Goal: Task Accomplishment & Management: Complete application form

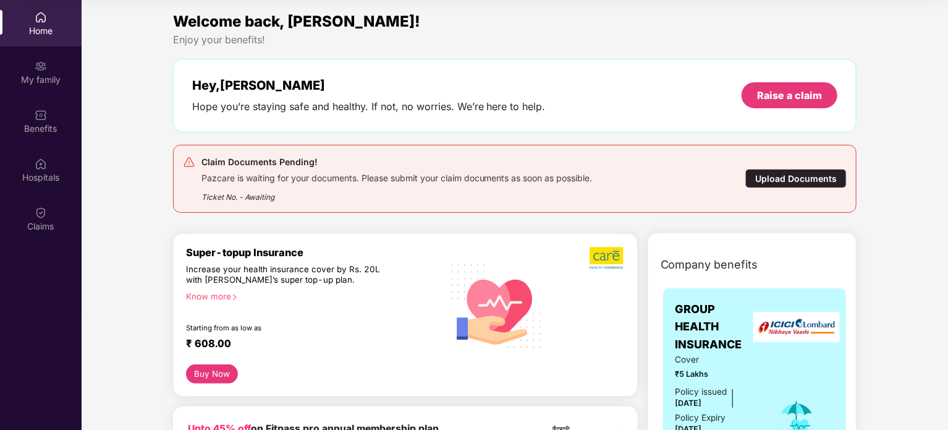
click at [786, 181] on div "Upload Documents" at bounding box center [796, 178] width 101 height 19
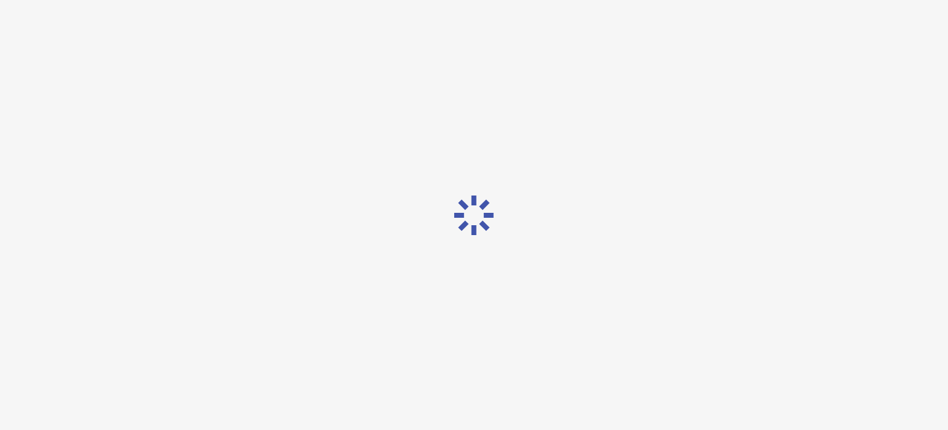
scroll to position [30, 0]
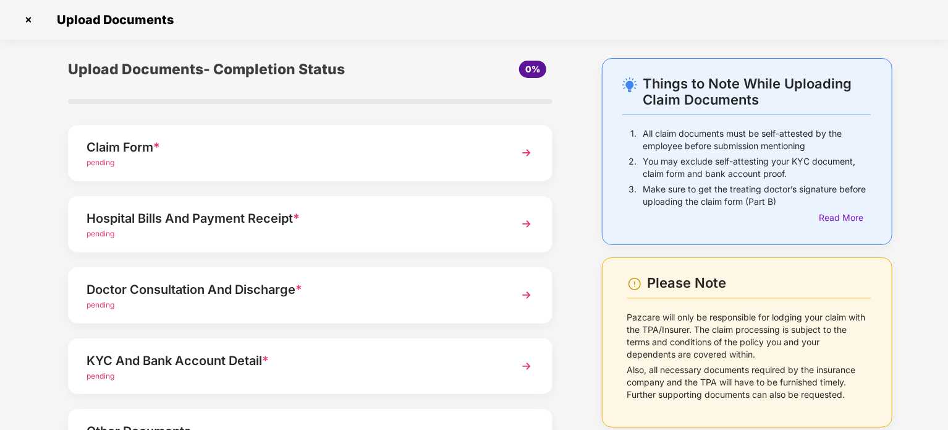
click at [524, 151] on img at bounding box center [527, 153] width 22 height 22
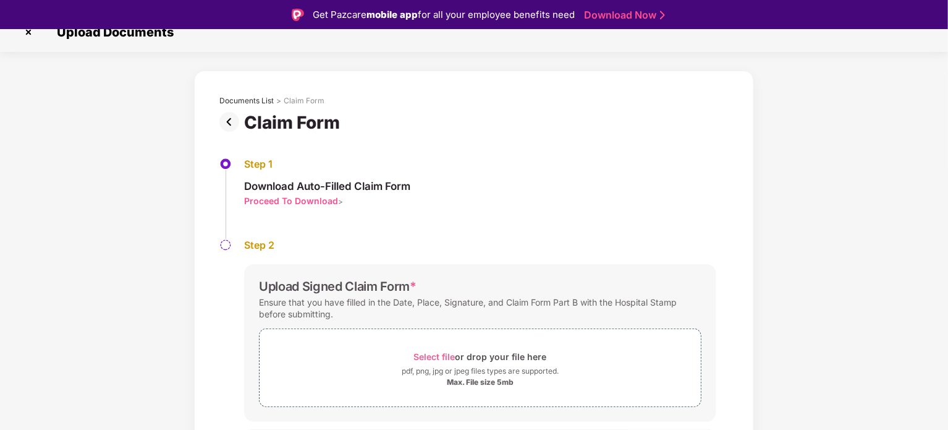
scroll to position [47, 0]
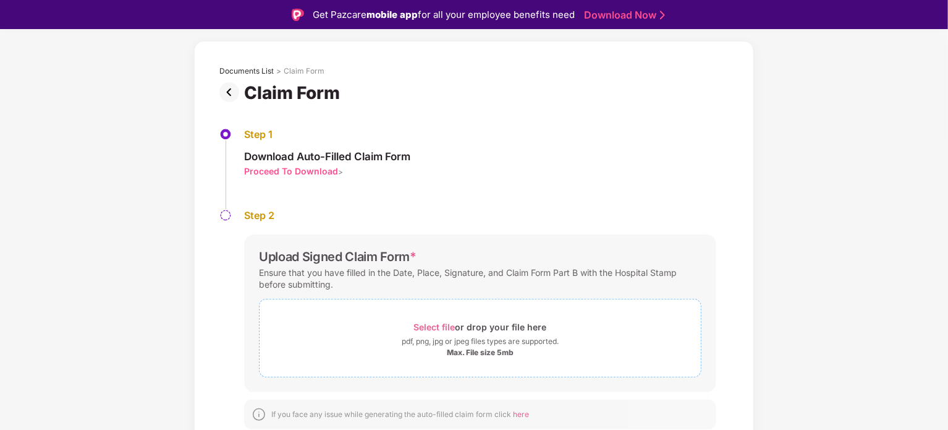
click at [475, 323] on div "Select file or drop your file here" at bounding box center [480, 326] width 133 height 17
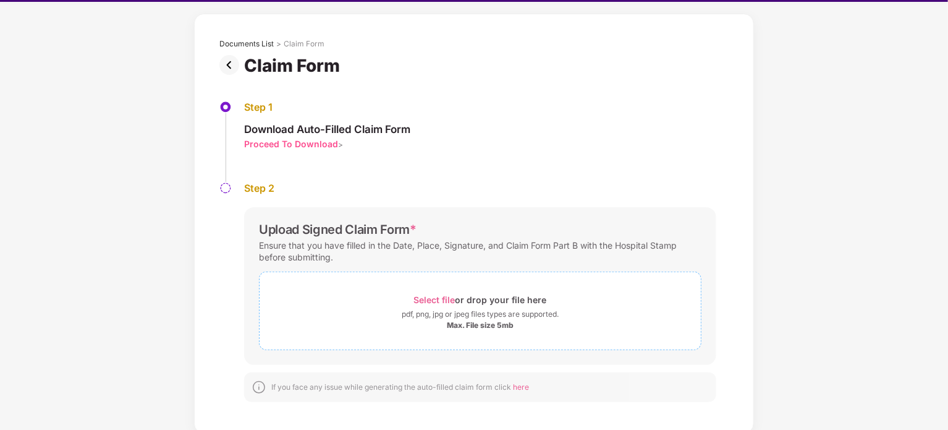
scroll to position [30, 0]
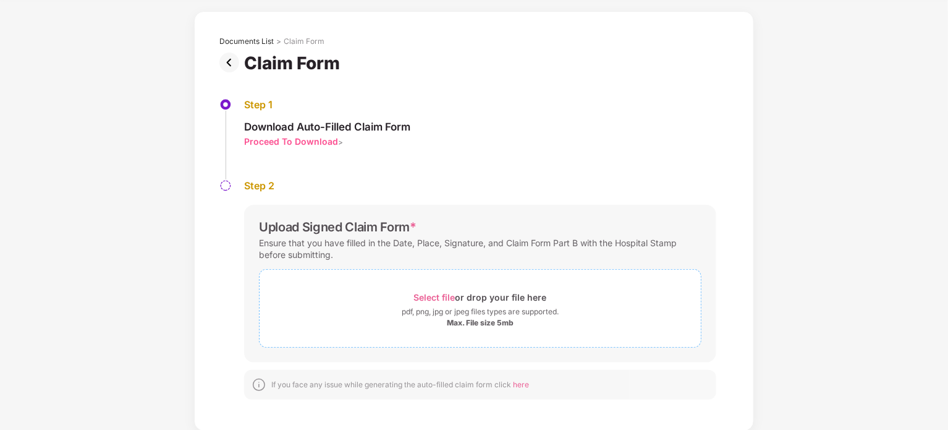
click at [493, 291] on div "Select file or drop your file here" at bounding box center [480, 297] width 133 height 17
click at [479, 295] on div "Select file or drop your file here" at bounding box center [480, 297] width 133 height 17
click at [515, 295] on div "Select file or drop your file here" at bounding box center [480, 297] width 133 height 17
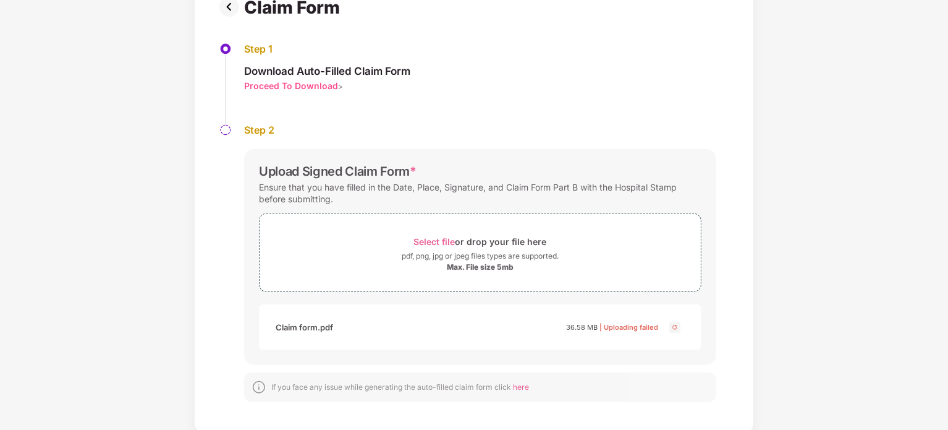
scroll to position [106, 0]
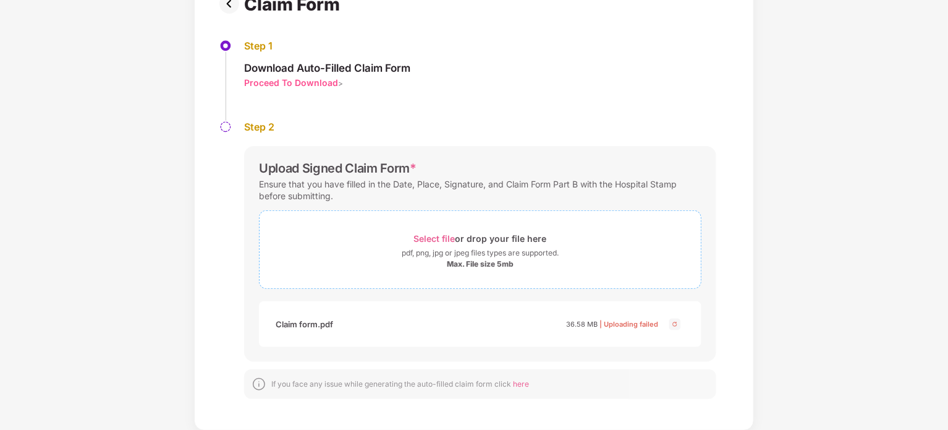
click at [449, 236] on span "Select file" at bounding box center [434, 238] width 41 height 11
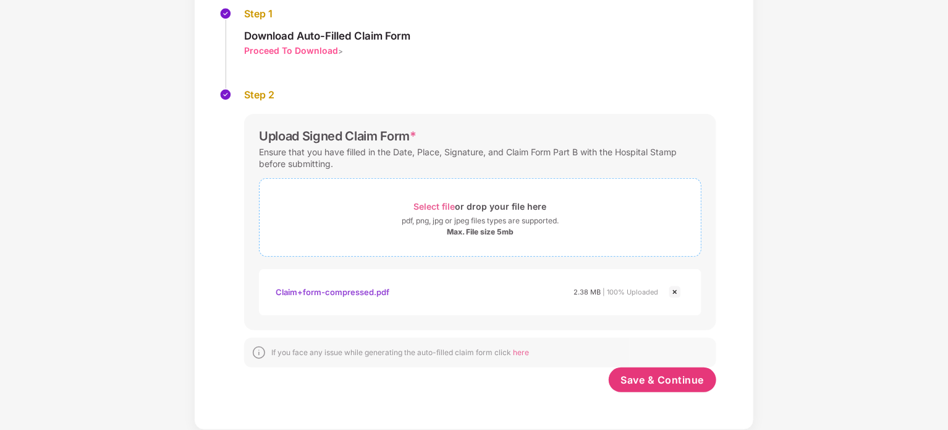
scroll to position [137, 0]
click at [665, 373] on span "Save & Continue" at bounding box center [662, 380] width 83 height 14
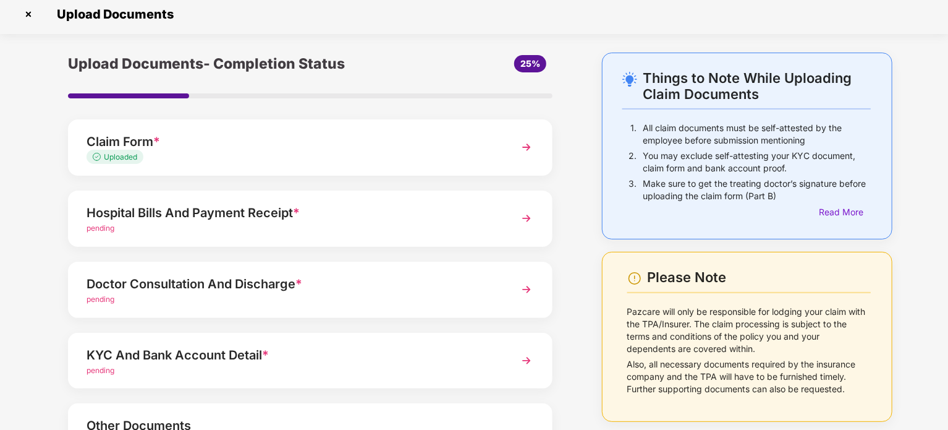
scroll to position [0, 0]
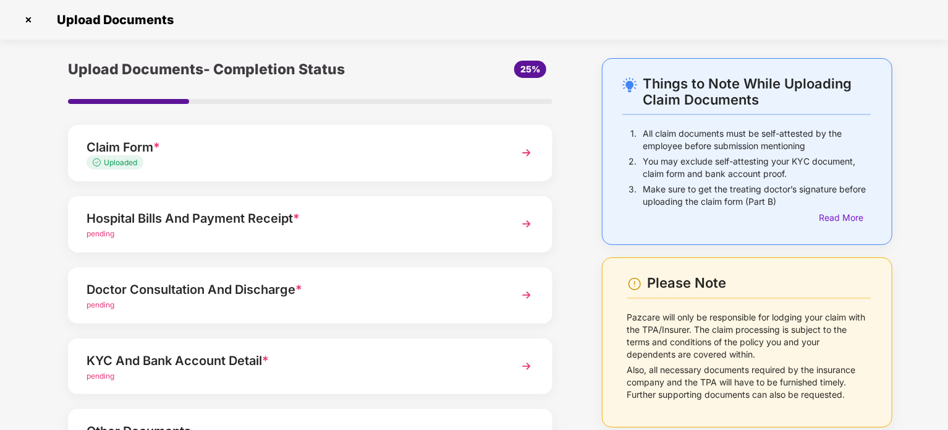
click at [462, 229] on div "pending" at bounding box center [292, 234] width 410 height 12
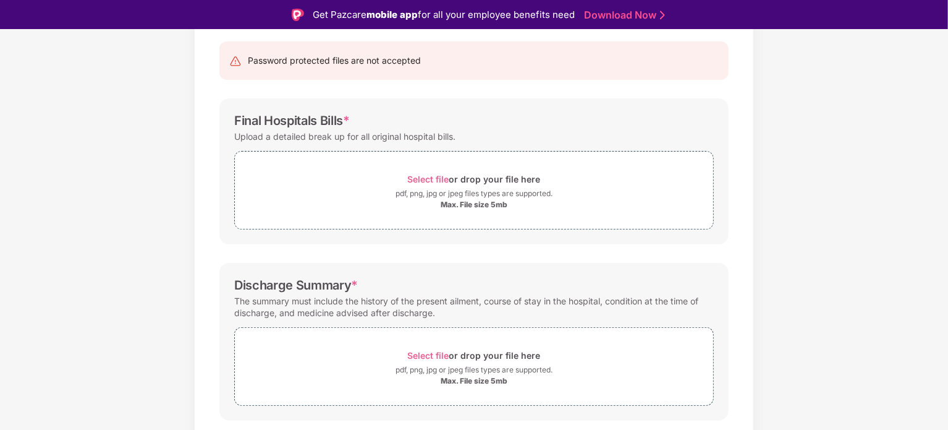
scroll to position [73, 0]
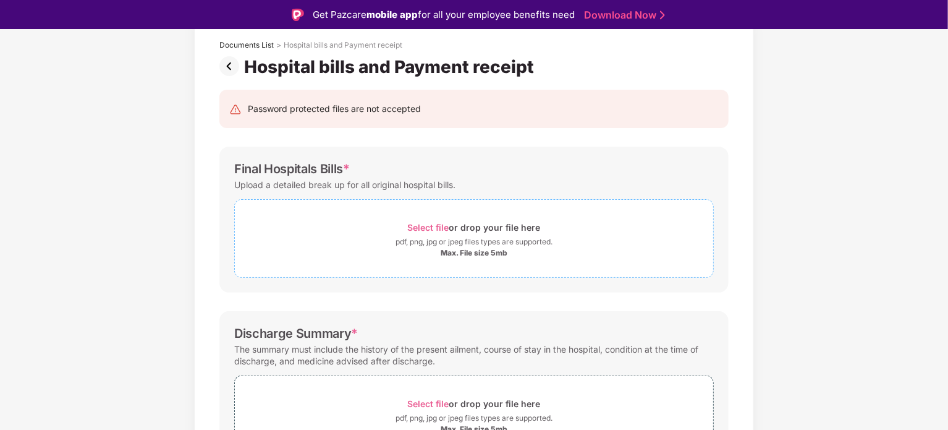
click at [470, 229] on div "Select file or drop your file here" at bounding box center [474, 227] width 133 height 17
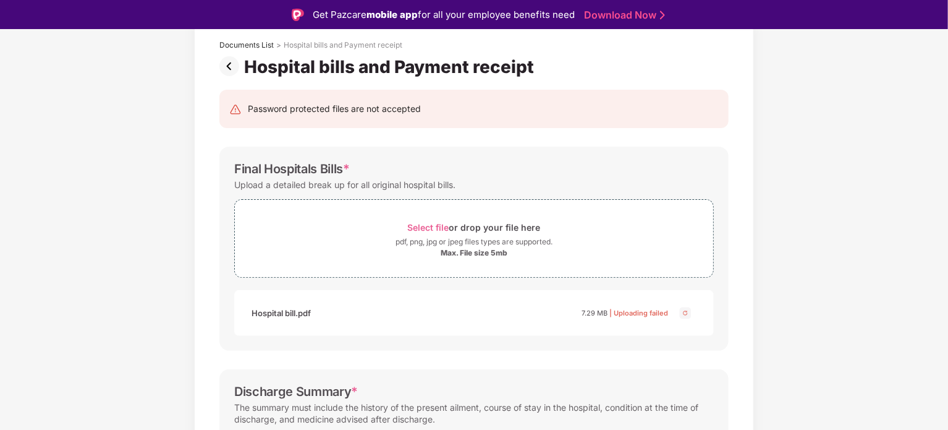
click at [683, 315] on img at bounding box center [685, 312] width 15 height 15
click at [445, 236] on div "pdf, png, jpg or jpeg files types are supported." at bounding box center [474, 242] width 157 height 12
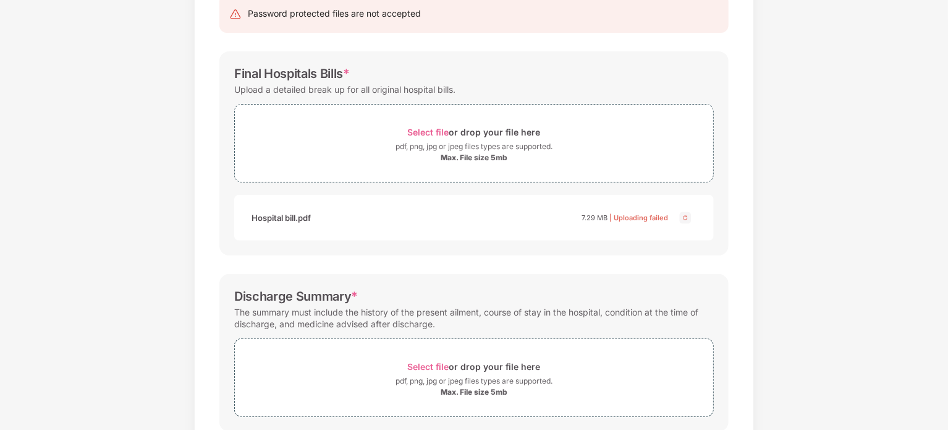
scroll to position [131, 0]
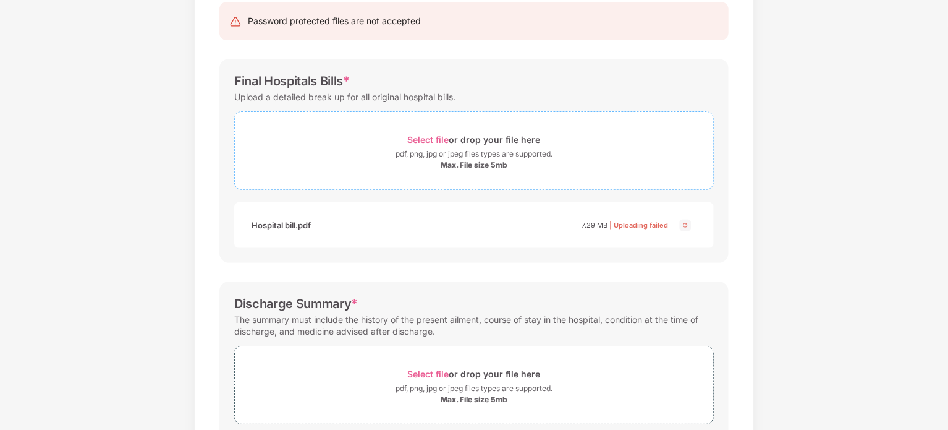
click at [492, 160] on div "Max. File size 5mb" at bounding box center [474, 165] width 67 height 10
click at [492, 163] on div "Max. File size 5mb" at bounding box center [474, 165] width 67 height 10
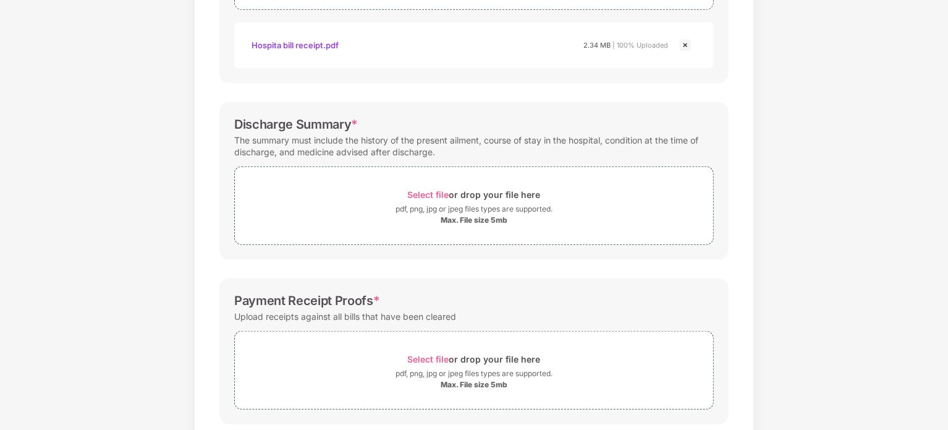
scroll to position [317, 0]
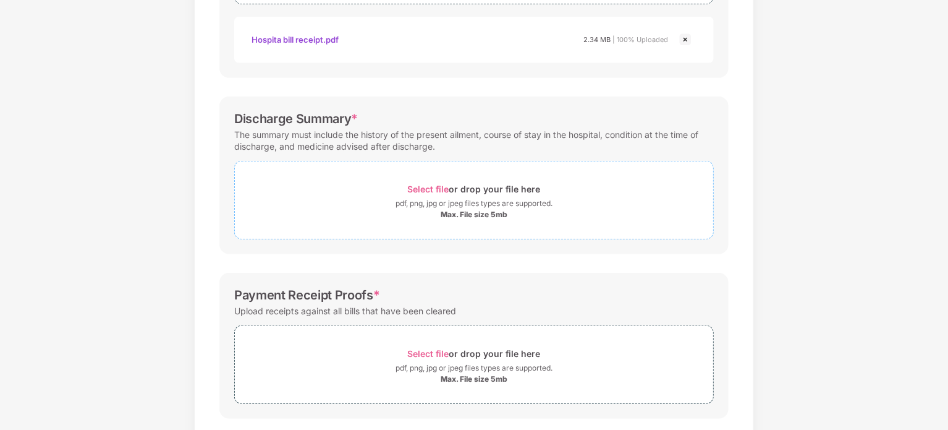
click at [488, 203] on div "pdf, png, jpg or jpeg files types are supported." at bounding box center [474, 203] width 157 height 12
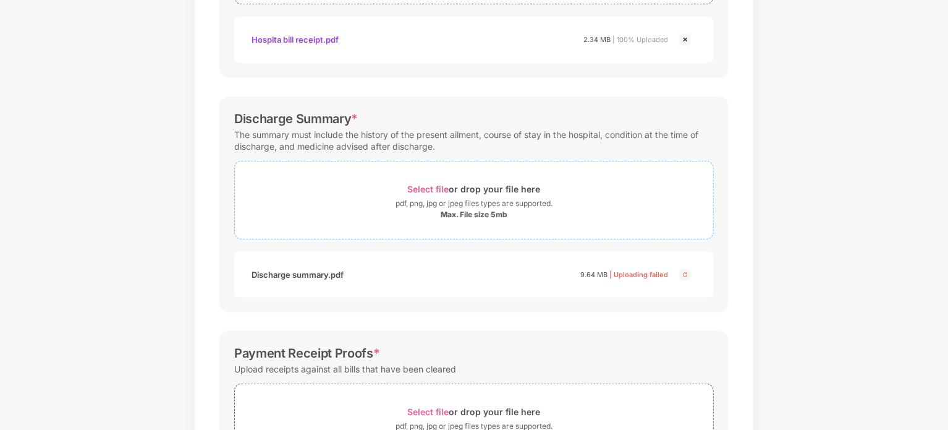
click at [450, 198] on div "pdf, png, jpg or jpeg files types are supported." at bounding box center [474, 203] width 157 height 12
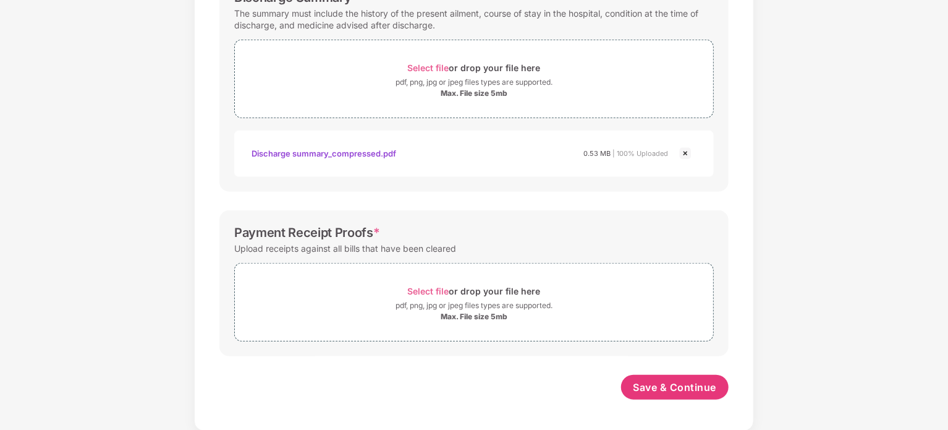
scroll to position [438, 0]
click at [474, 286] on div "Select file or drop your file here" at bounding box center [474, 291] width 133 height 17
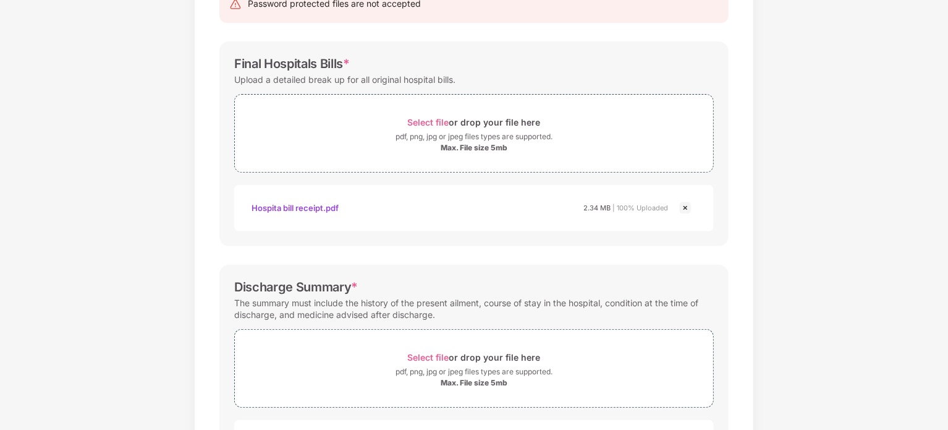
scroll to position [126, 0]
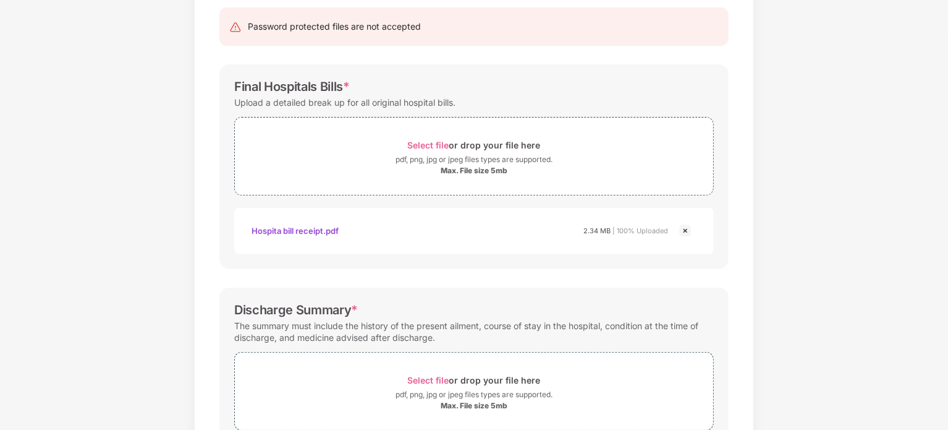
click at [287, 229] on div "Hospita bill receipt.pdf" at bounding box center [295, 230] width 87 height 21
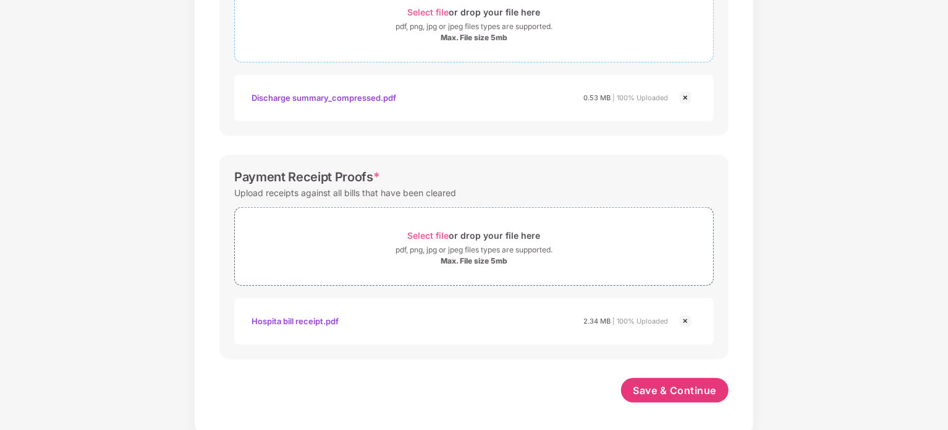
scroll to position [496, 0]
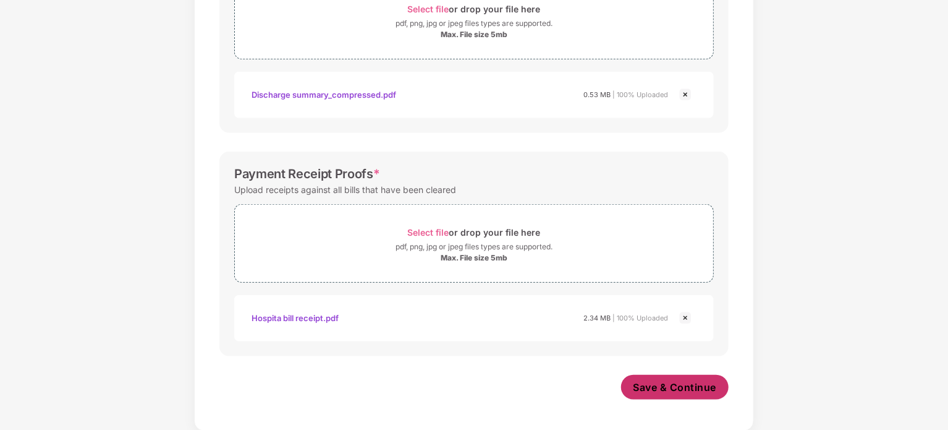
click at [670, 383] on span "Save & Continue" at bounding box center [675, 387] width 83 height 14
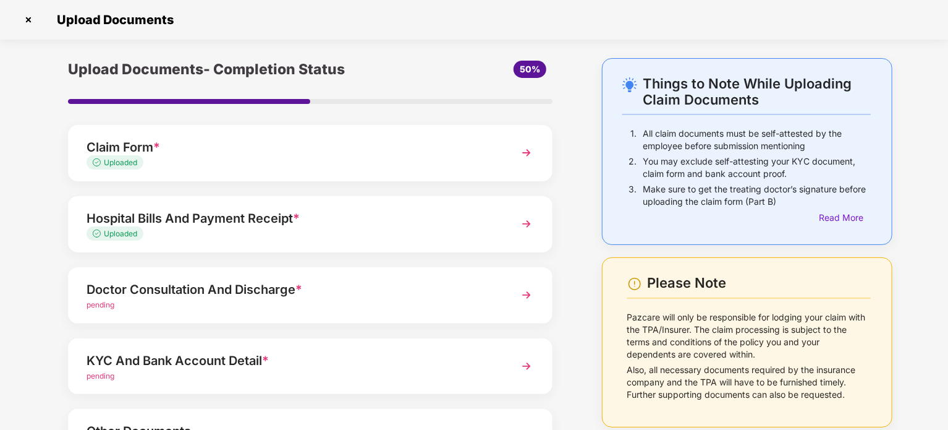
click at [240, 292] on div "Doctor Consultation And Discharge *" at bounding box center [292, 289] width 410 height 20
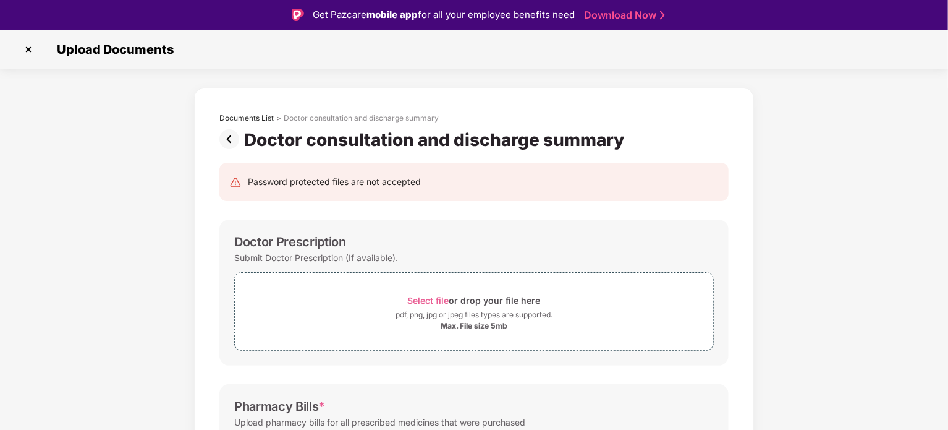
click at [233, 140] on img at bounding box center [231, 139] width 25 height 20
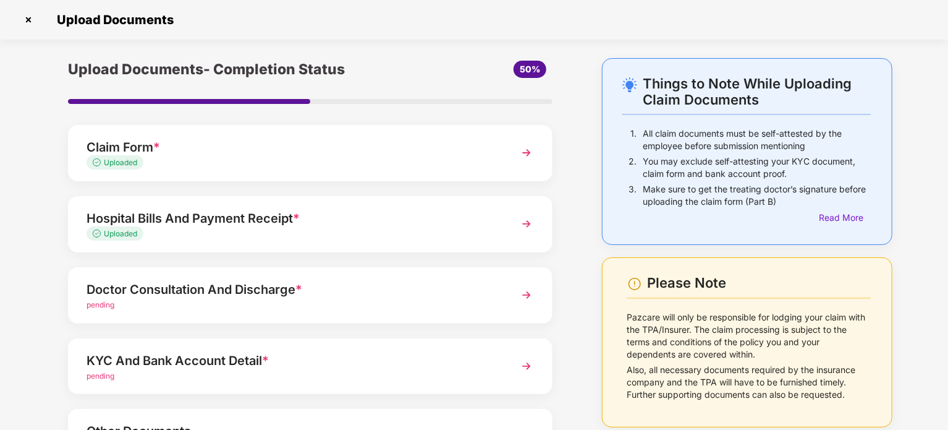
click at [373, 224] on div "Hospital Bills And Payment Receipt *" at bounding box center [292, 218] width 410 height 20
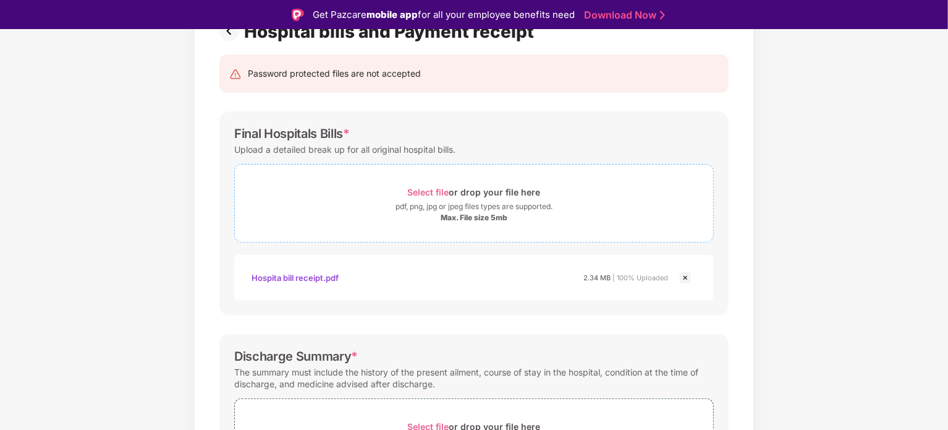
scroll to position [124, 0]
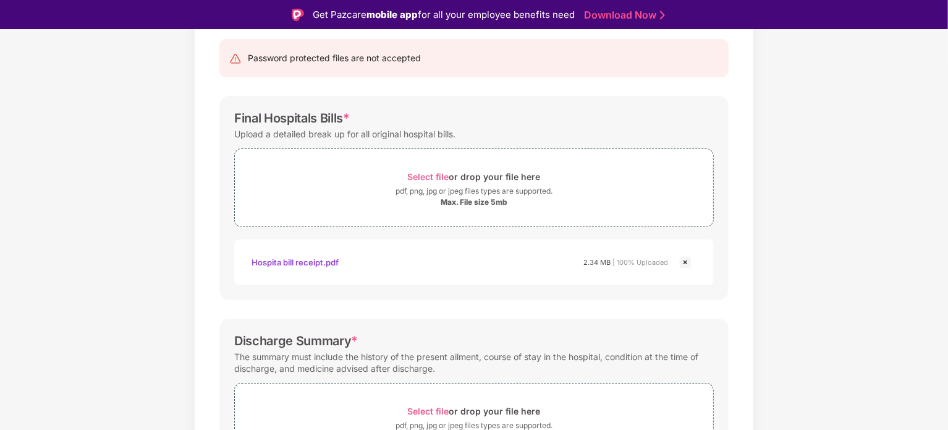
click at [151, 208] on div "Documents List > Hospital bills and Payment receipt Hospital bills and Payment …" at bounding box center [474, 397] width 948 height 867
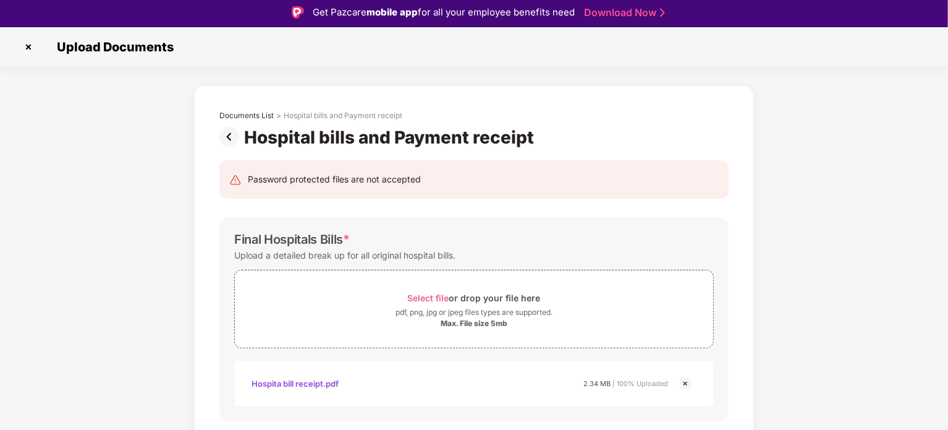
scroll to position [0, 0]
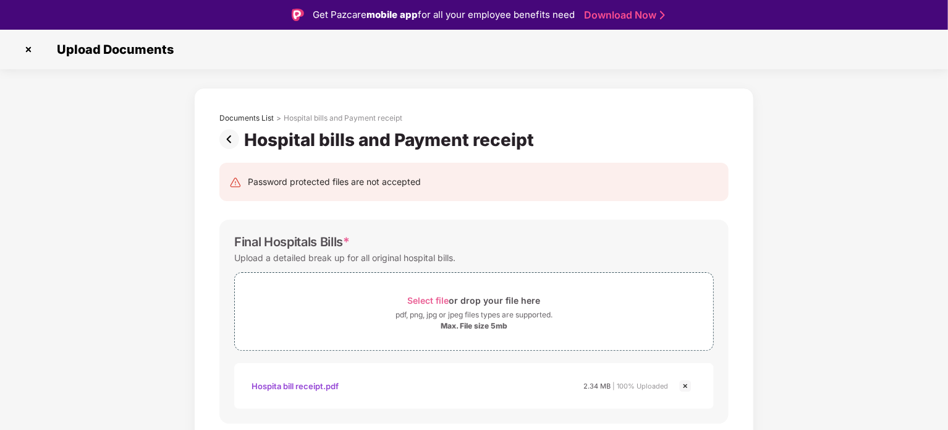
click at [231, 144] on img at bounding box center [231, 139] width 25 height 20
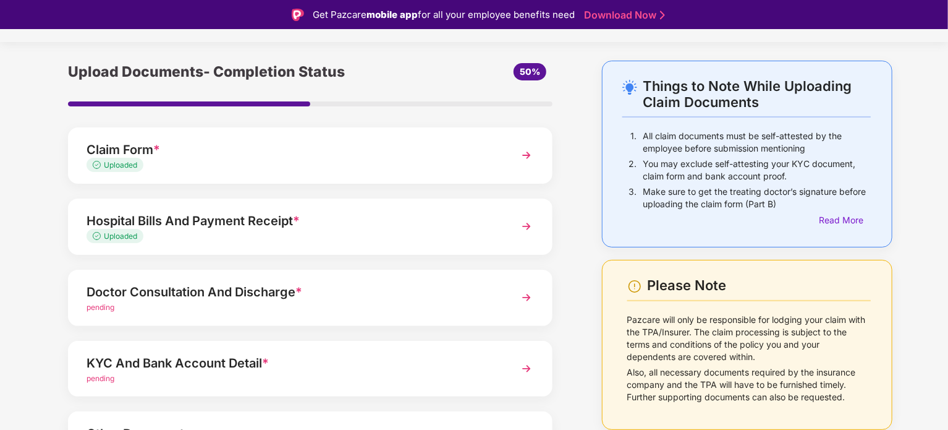
scroll to position [116, 0]
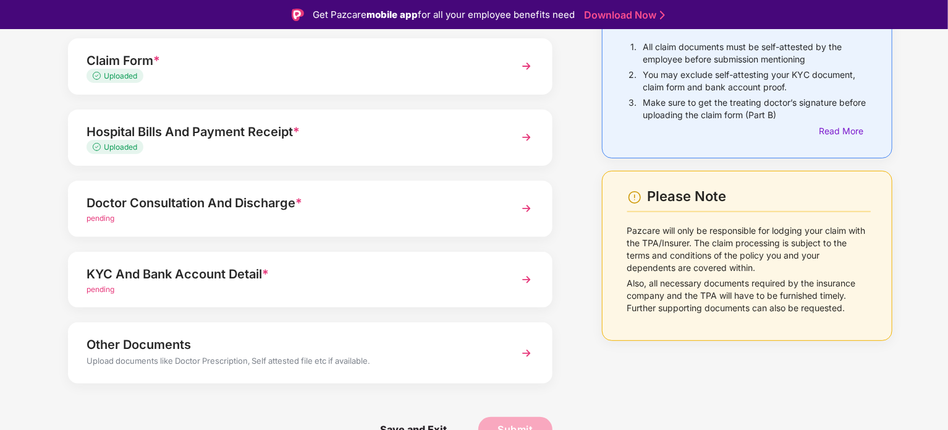
click at [274, 213] on div "pending" at bounding box center [292, 219] width 410 height 12
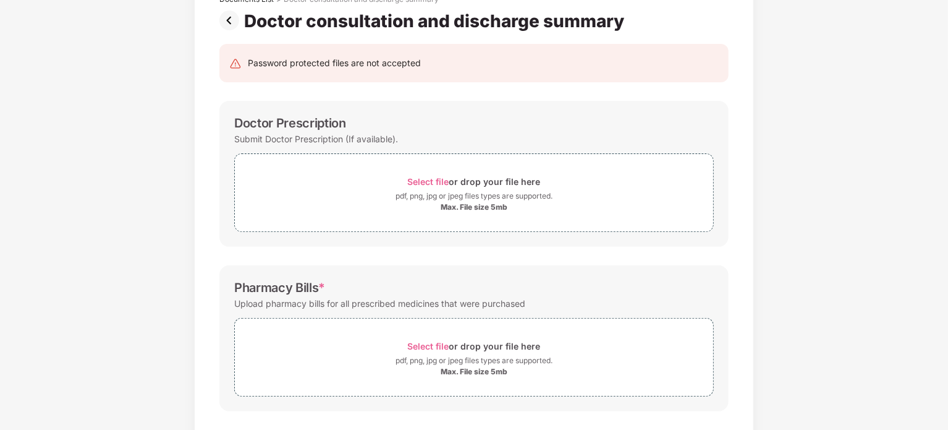
scroll to position [0, 0]
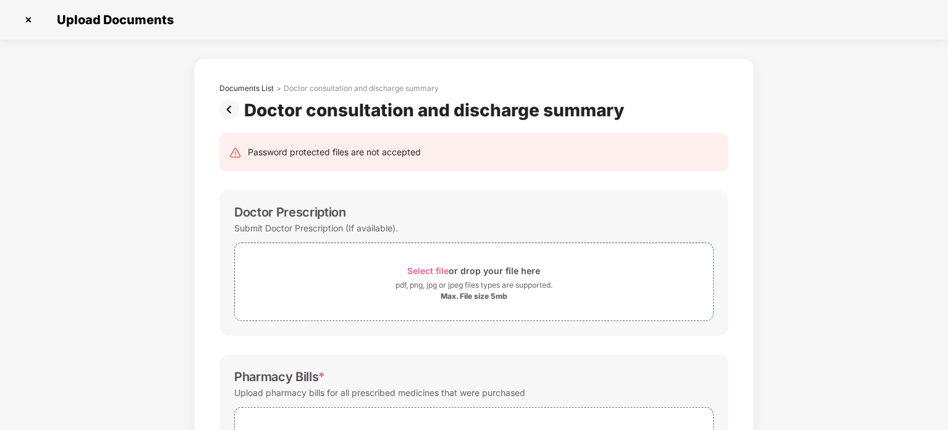
click at [225, 113] on img at bounding box center [231, 110] width 25 height 20
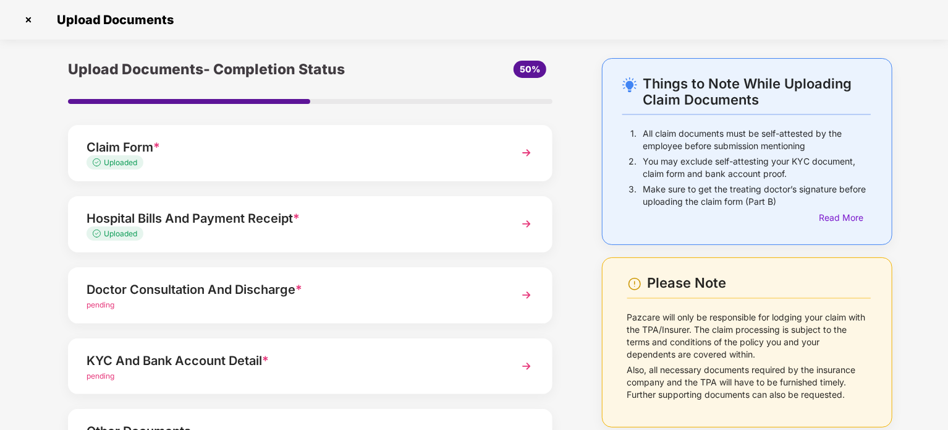
click at [319, 222] on div "Hospital Bills And Payment Receipt *" at bounding box center [292, 218] width 410 height 20
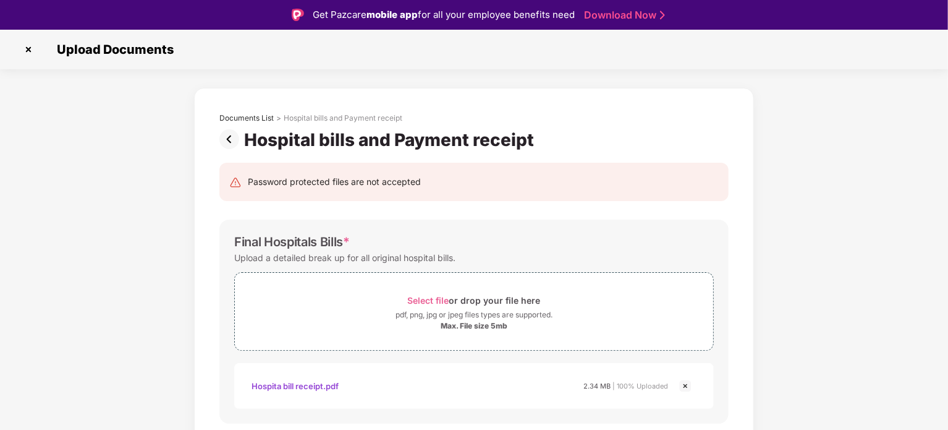
click at [686, 385] on img at bounding box center [685, 385] width 15 height 15
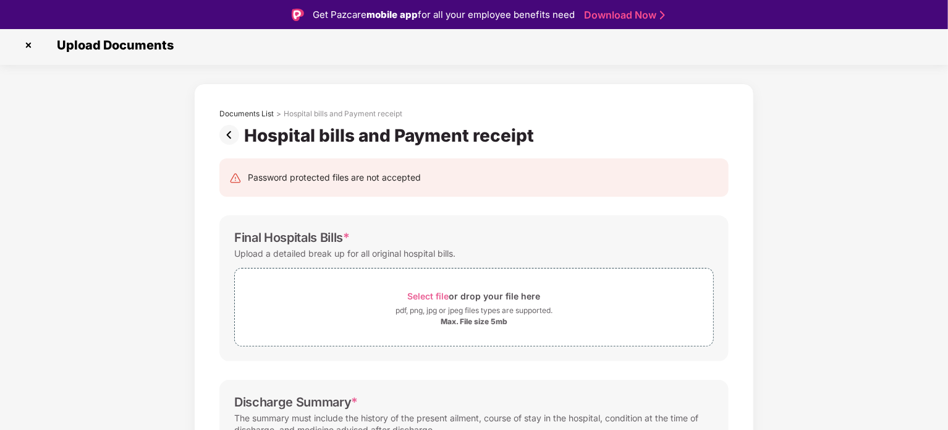
scroll to position [4, 0]
click at [228, 131] on img at bounding box center [231, 136] width 25 height 20
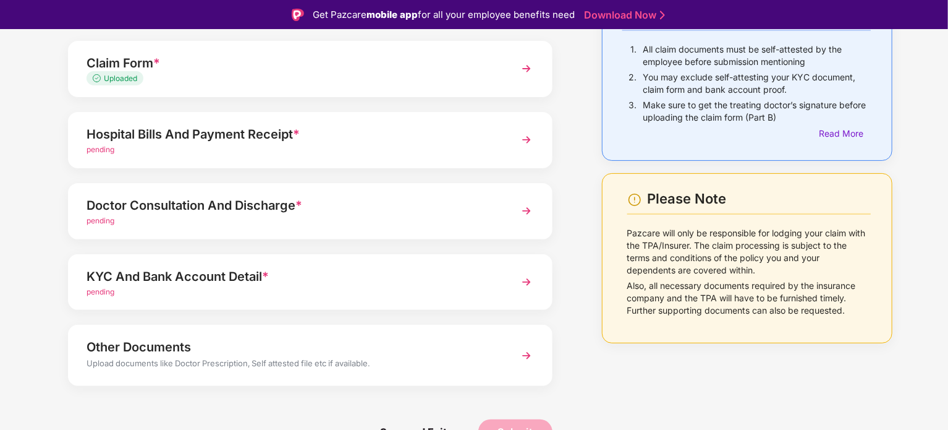
scroll to position [116, 0]
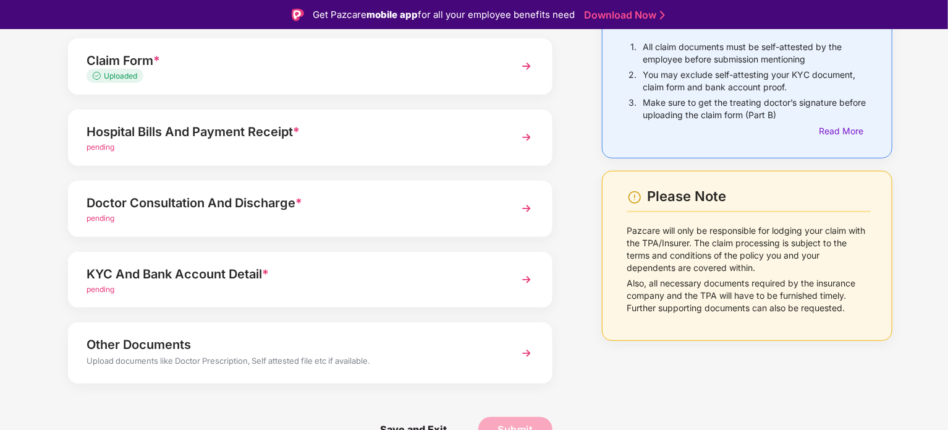
click at [300, 274] on div "KYC And Bank Account Detail *" at bounding box center [292, 274] width 410 height 20
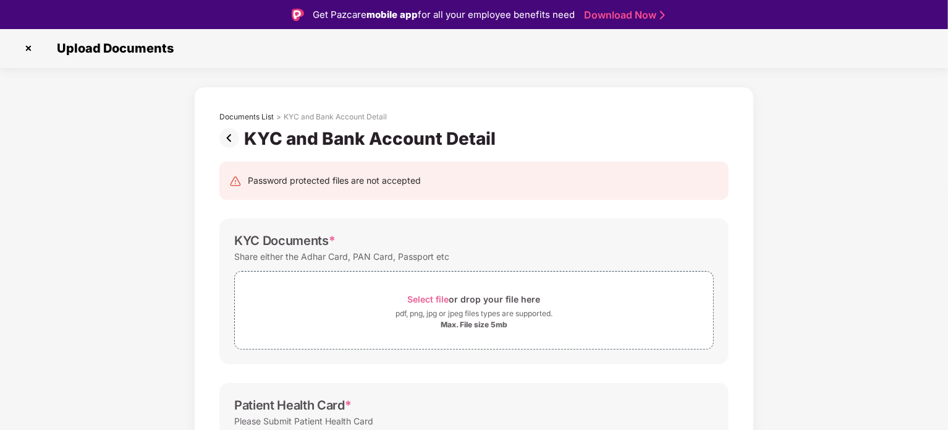
scroll to position [0, 0]
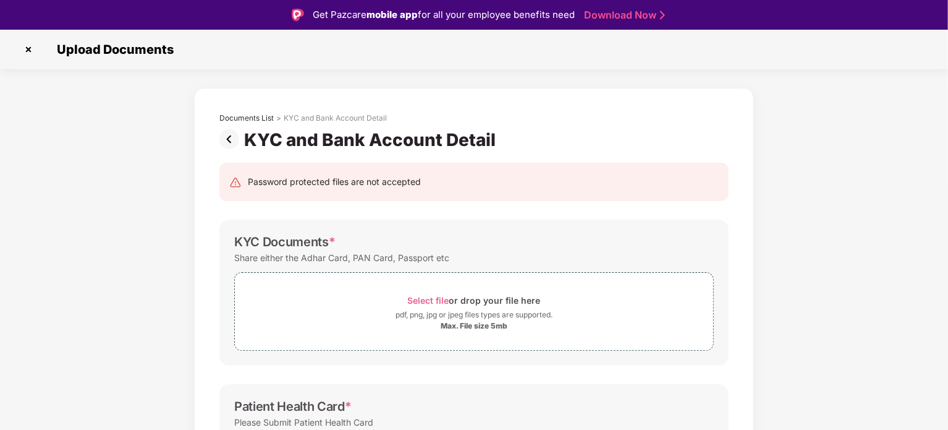
click at [236, 143] on img at bounding box center [231, 139] width 25 height 20
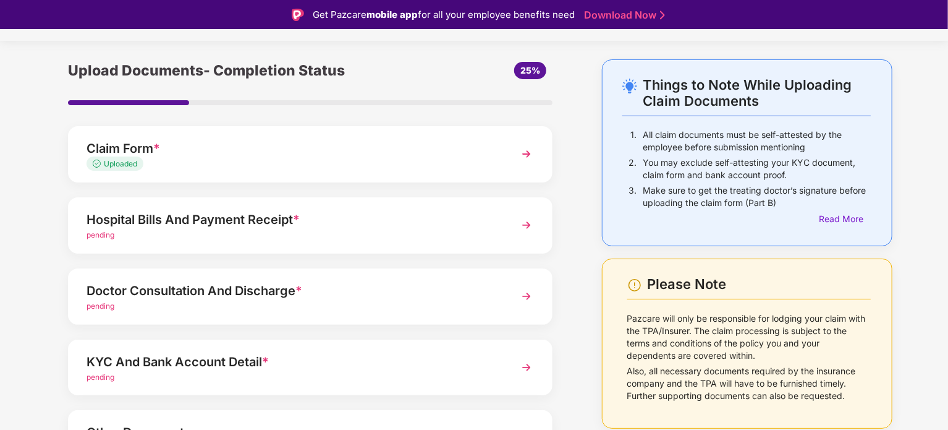
scroll to position [116, 0]
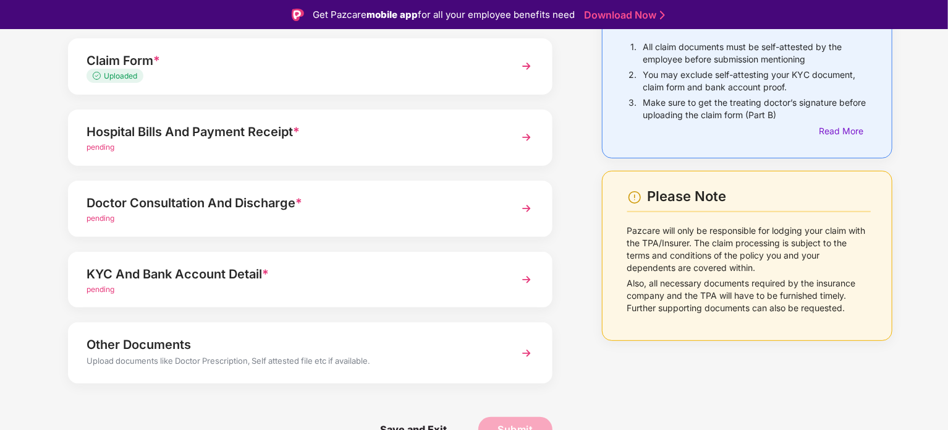
click at [286, 341] on div "Other Documents" at bounding box center [292, 344] width 410 height 20
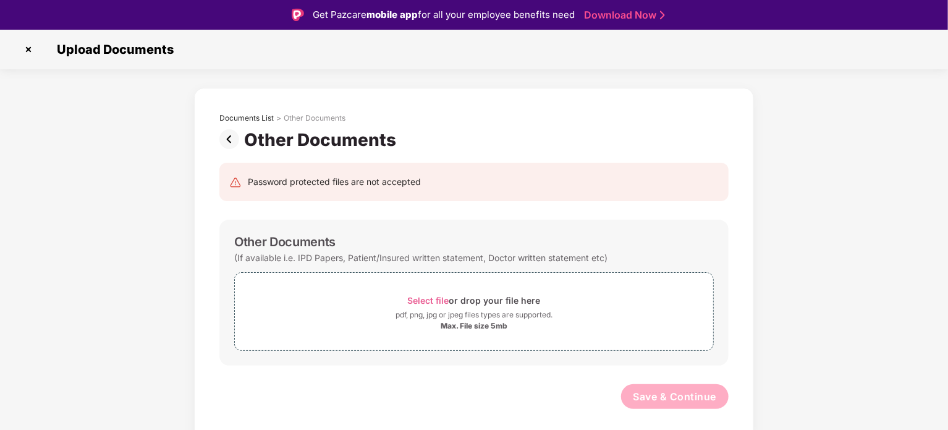
scroll to position [0, 0]
click at [235, 141] on img at bounding box center [231, 139] width 25 height 20
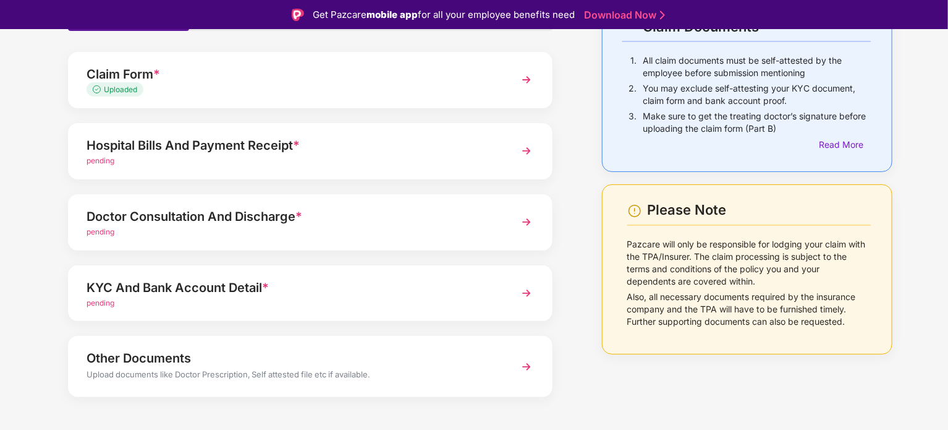
scroll to position [116, 0]
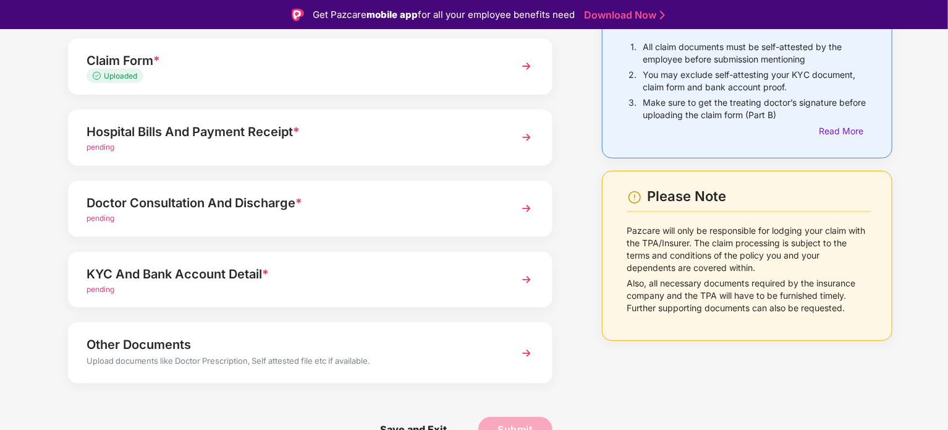
click at [240, 209] on div "Doctor Consultation And Discharge *" at bounding box center [292, 203] width 410 height 20
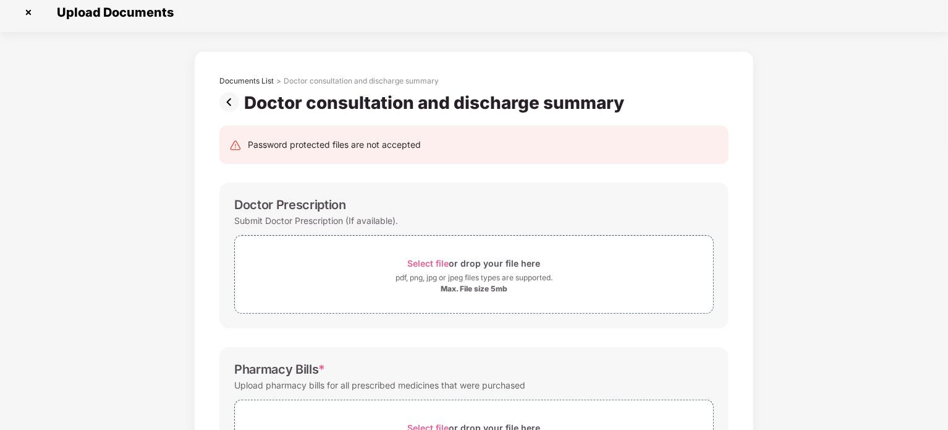
scroll to position [0, 0]
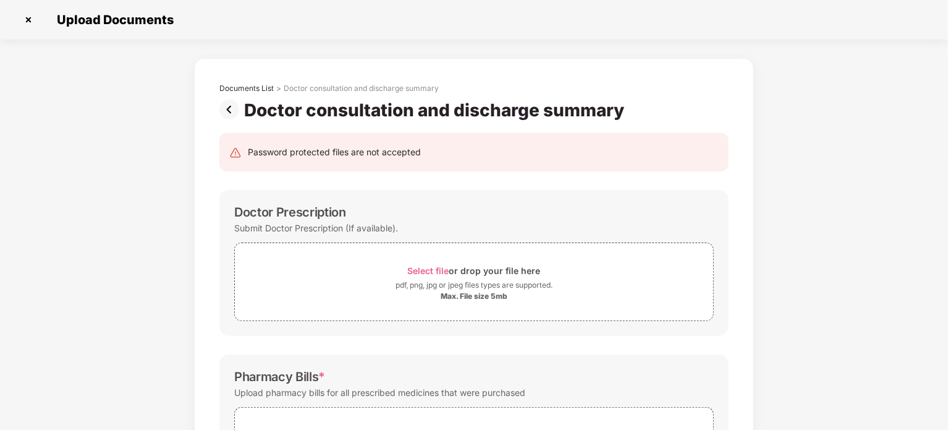
click at [231, 109] on img at bounding box center [231, 110] width 25 height 20
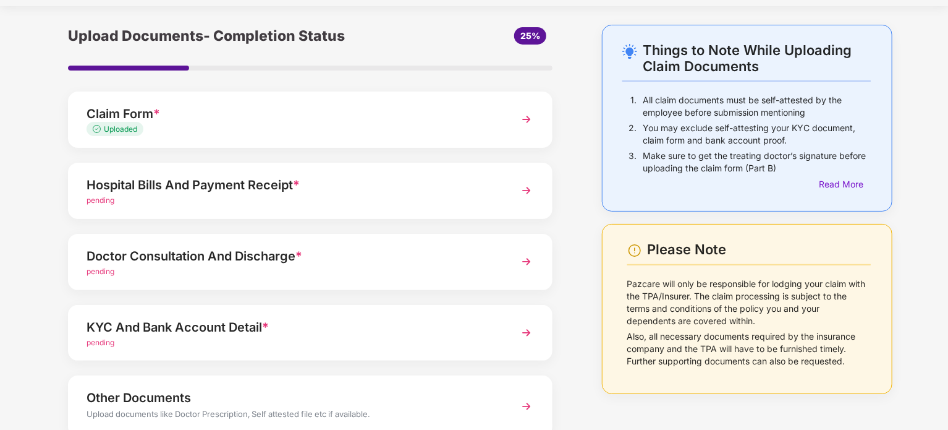
scroll to position [116, 0]
